Goal: Use online tool/utility: Utilize a website feature to perform a specific function

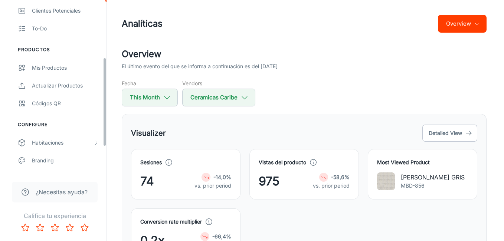
scroll to position [111, 0]
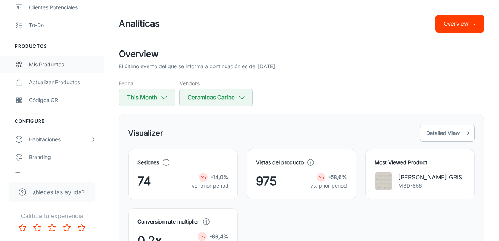
click at [53, 66] on div "Mis productos" at bounding box center [62, 65] width 67 height 8
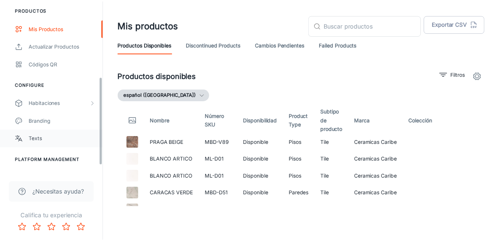
scroll to position [149, 0]
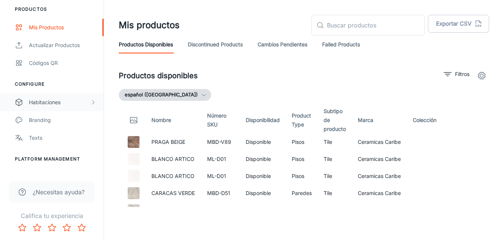
click at [51, 101] on div "Habitaciones" at bounding box center [59, 102] width 61 height 8
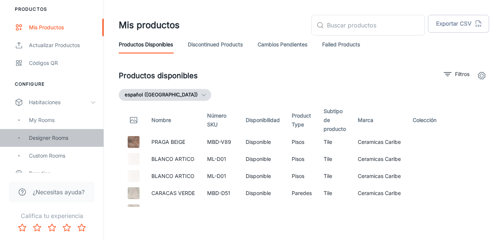
click at [65, 142] on div "Designer Rooms" at bounding box center [62, 138] width 67 height 8
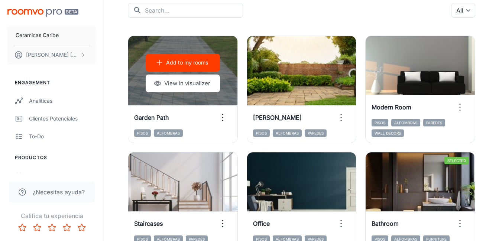
scroll to position [37, 0]
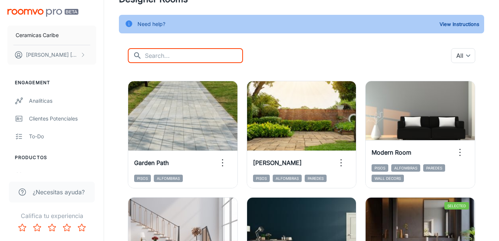
click at [156, 50] on input "text" at bounding box center [194, 55] width 98 height 15
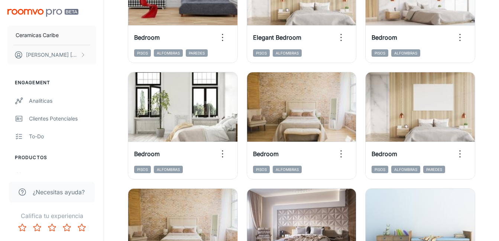
scroll to position [446, 0]
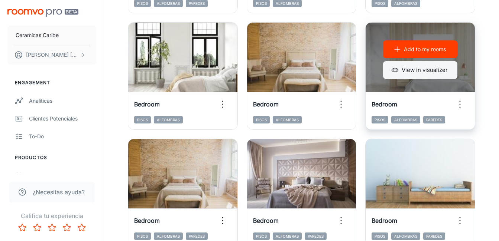
type input "bed"
click at [420, 71] on button "View in visualizer" at bounding box center [420, 70] width 74 height 18
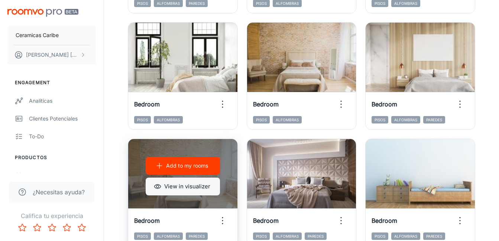
click at [204, 192] on button "View in visualizer" at bounding box center [183, 187] width 74 height 18
